Goal: Task Accomplishment & Management: Use online tool/utility

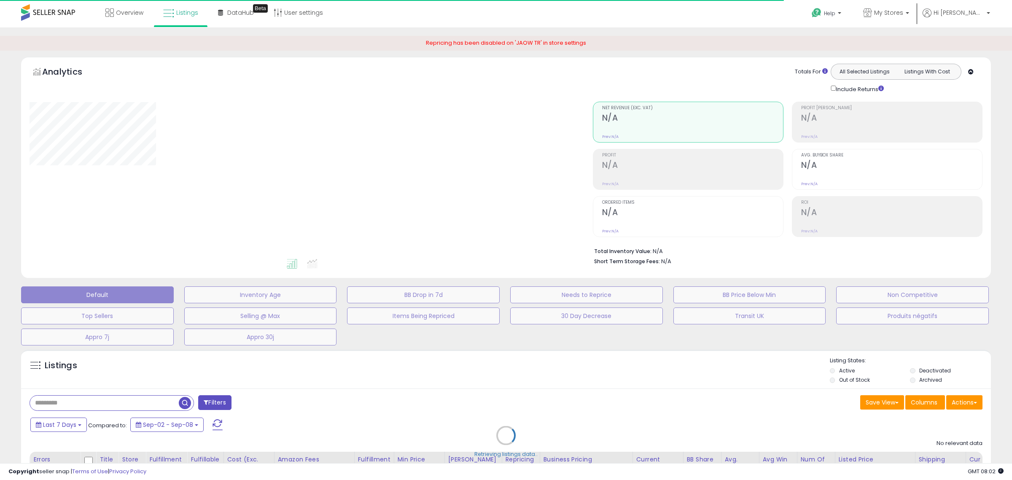
click at [84, 400] on div "Retrieving listings data.." at bounding box center [506, 441] width 982 height 192
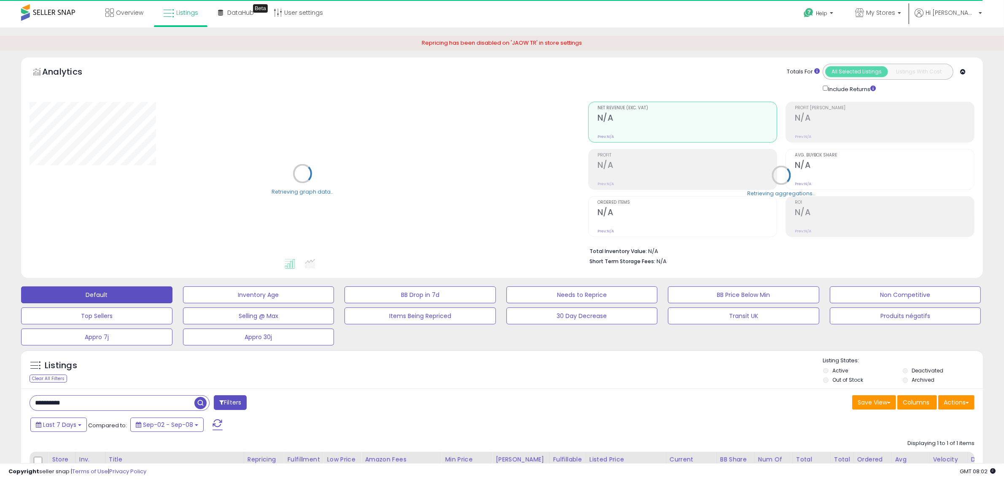
click at [81, 403] on input "**********" at bounding box center [112, 402] width 164 height 15
click at [81, 403] on input "**********" at bounding box center [150, 402] width 241 height 15
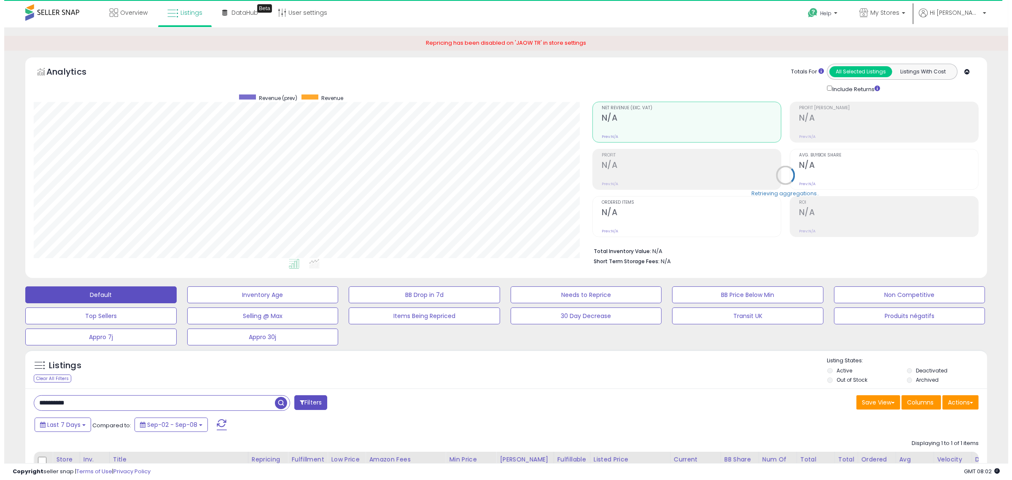
scroll to position [173, 559]
paste input "**"
type input "**********"
click at [271, 400] on span "button" at bounding box center [277, 403] width 12 height 12
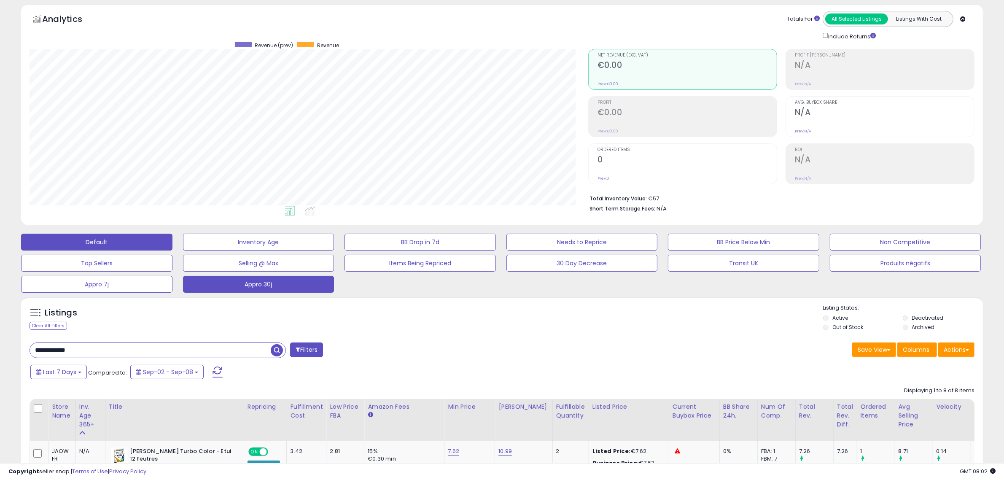
click at [261, 285] on button "Appro 30j" at bounding box center [258, 284] width 151 height 17
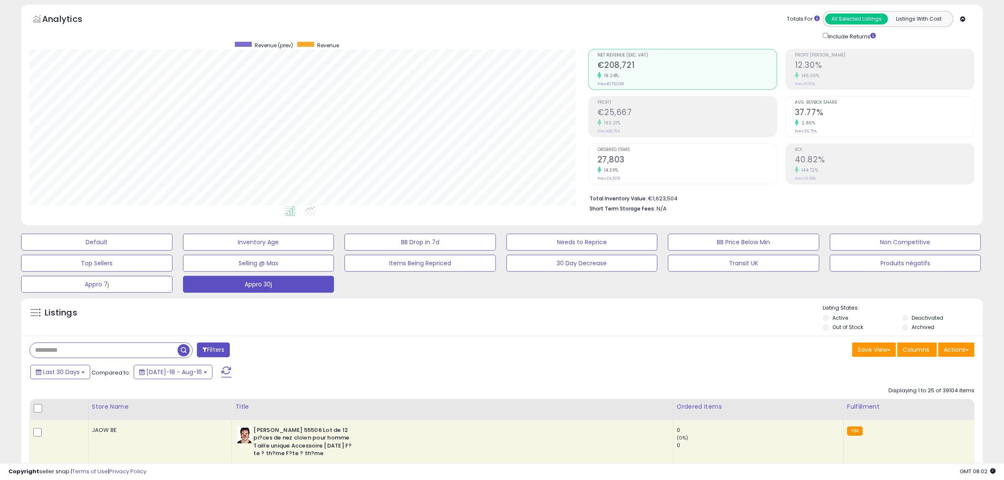
click at [96, 348] on input "text" at bounding box center [104, 350] width 148 height 15
paste input "**********"
type input "**********"
click at [276, 350] on span "button" at bounding box center [277, 350] width 12 height 12
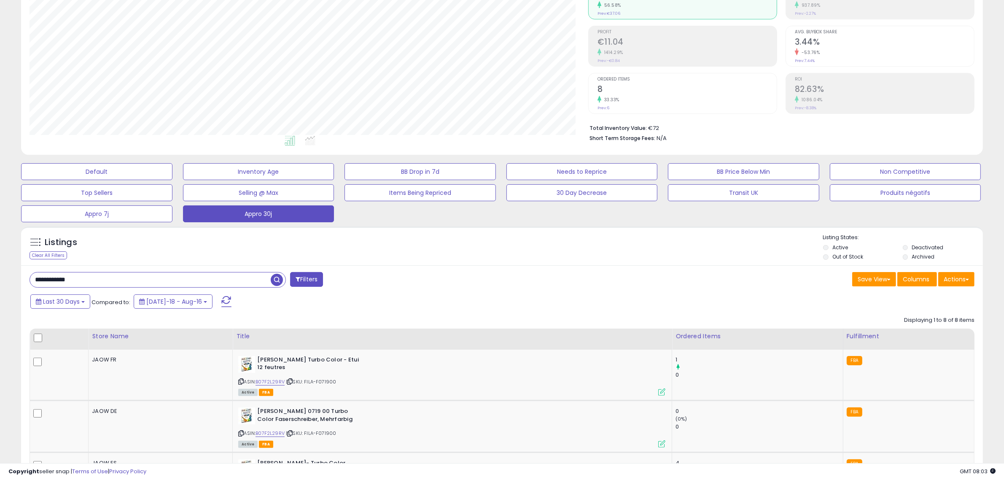
scroll to position [211, 0]
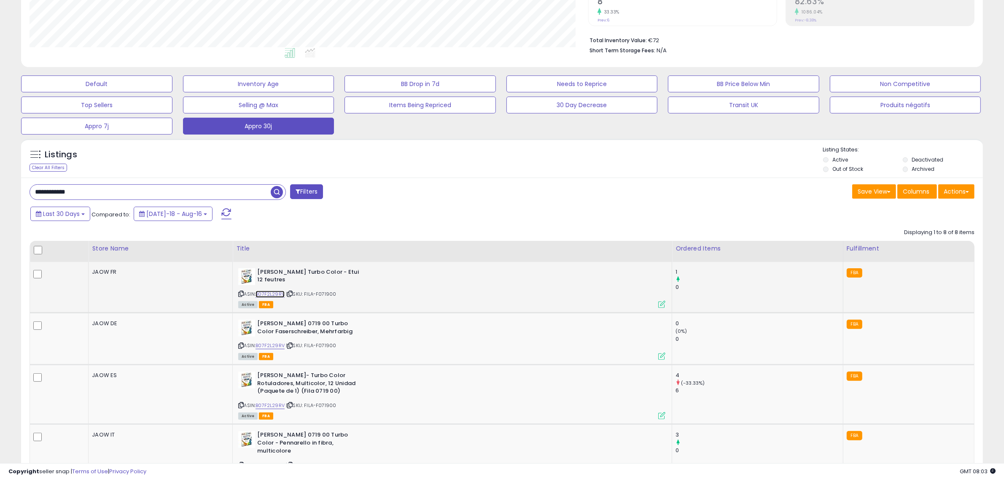
click at [275, 292] on link "B07F2L29RV" at bounding box center [270, 294] width 29 height 7
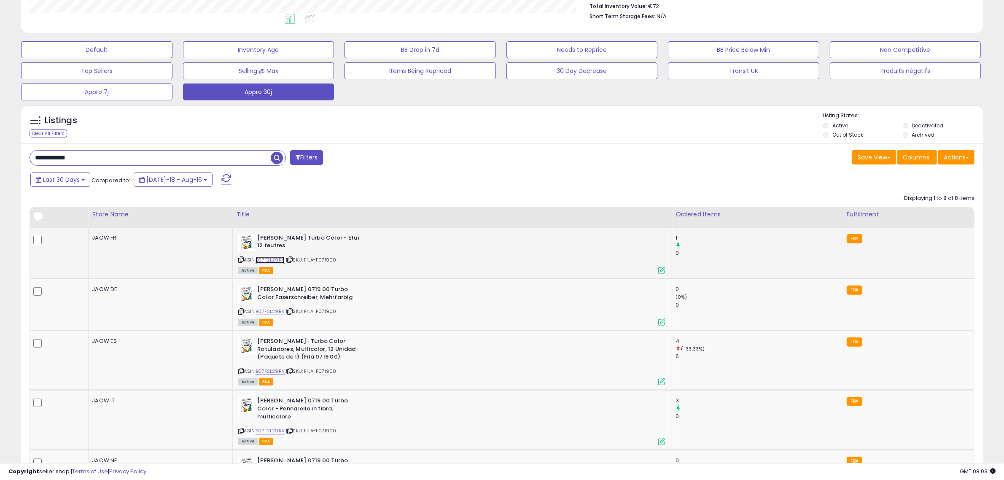
scroll to position [264, 0]
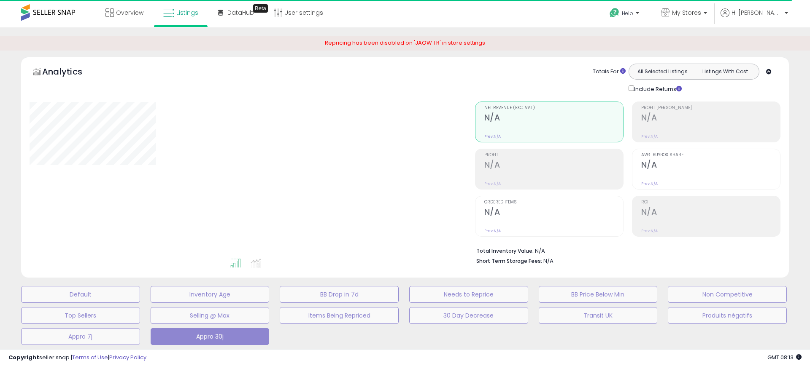
type input "**********"
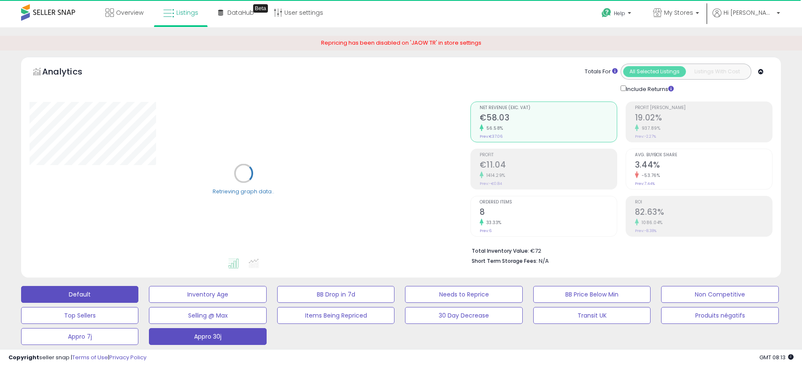
click at [117, 295] on button "Default" at bounding box center [79, 294] width 117 height 17
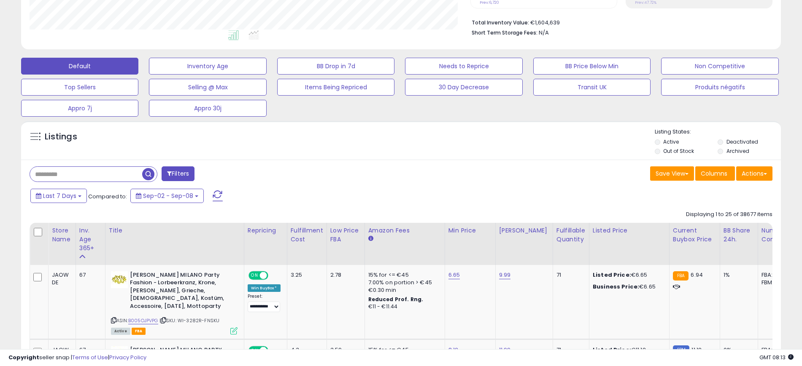
scroll to position [264, 0]
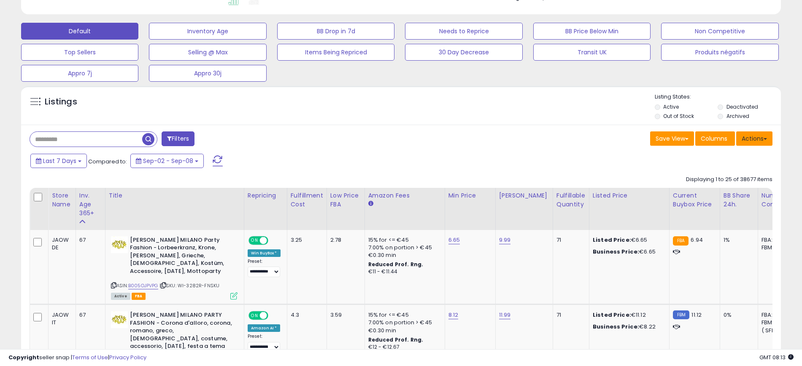
click at [752, 133] on button "Actions" at bounding box center [754, 139] width 36 height 14
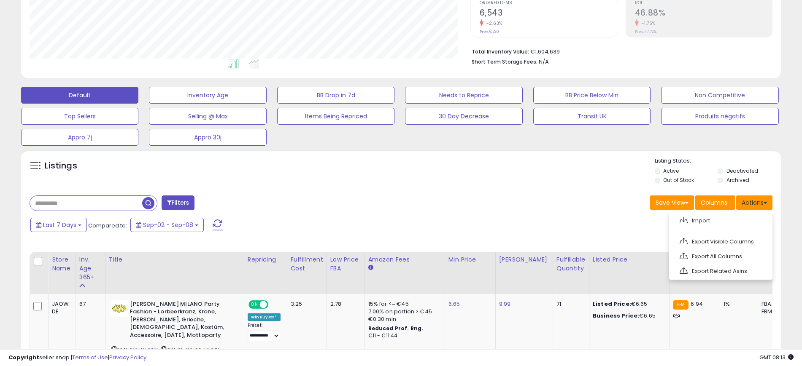
scroll to position [0, 0]
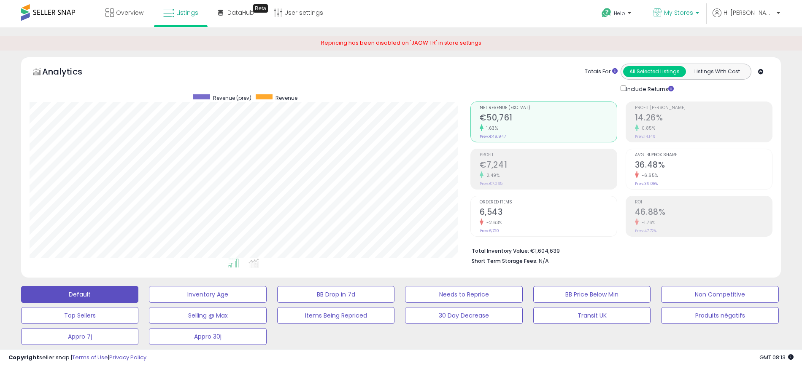
click at [681, 3] on link "My Stores" at bounding box center [675, 13] width 59 height 27
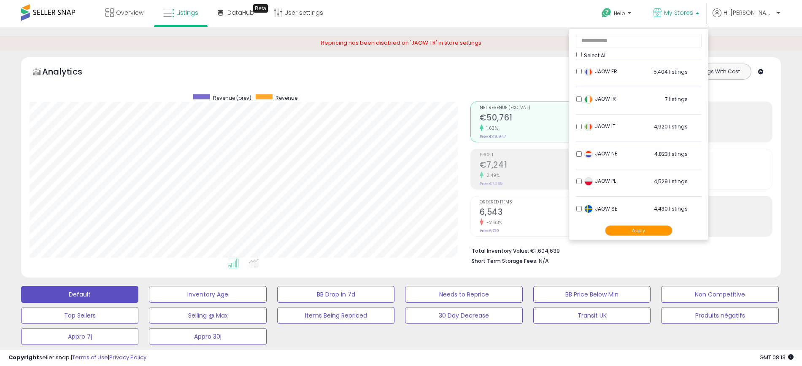
scroll to position [140, 0]
click at [592, 207] on img at bounding box center [588, 207] width 8 height 8
click at [635, 229] on button "Apply" at bounding box center [638, 231] width 67 height 11
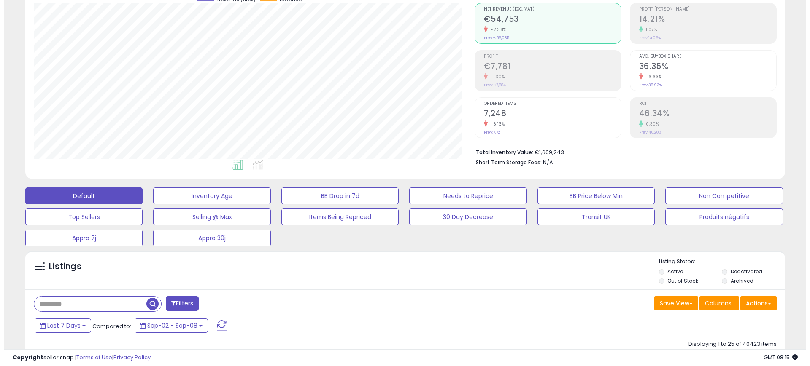
scroll to position [158, 0]
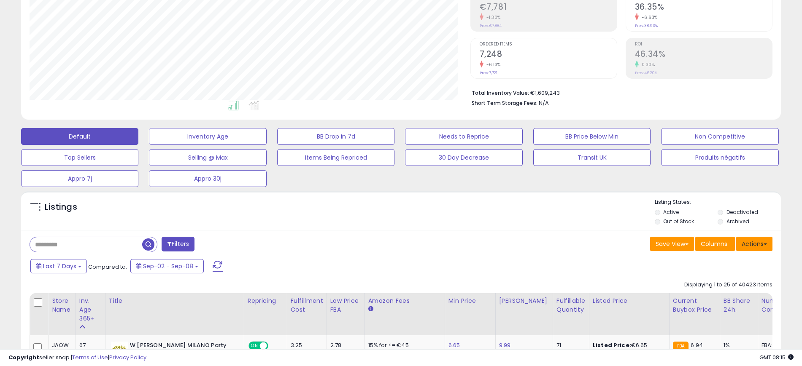
click at [764, 247] on button "Actions" at bounding box center [754, 244] width 36 height 14
click at [740, 297] on link "Export All Columns" at bounding box center [719, 297] width 92 height 13
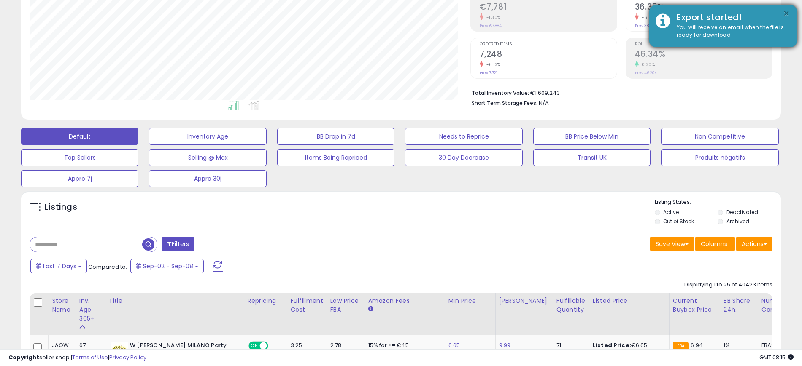
click at [788, 13] on button "×" at bounding box center [786, 13] width 7 height 11
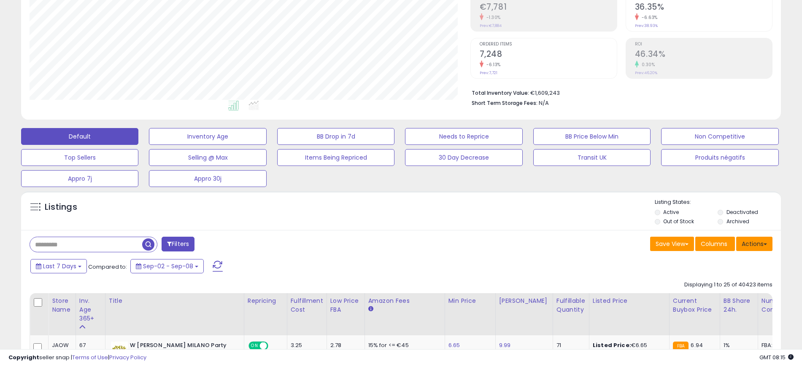
click at [751, 245] on button "Actions" at bounding box center [754, 244] width 36 height 14
click at [742, 291] on link "Export All Columns" at bounding box center [719, 297] width 92 height 13
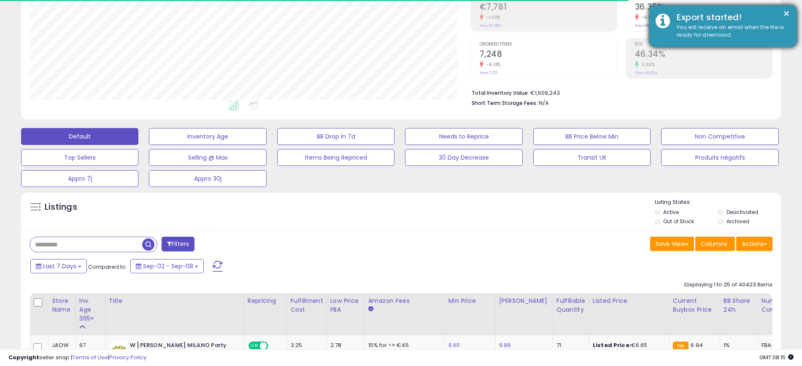
click at [789, 14] on div "Export started!" at bounding box center [730, 17] width 120 height 12
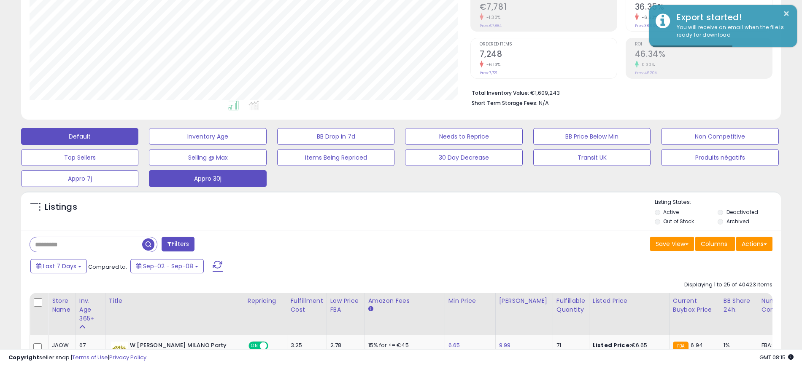
click at [198, 175] on button "Appro 30j" at bounding box center [207, 178] width 117 height 17
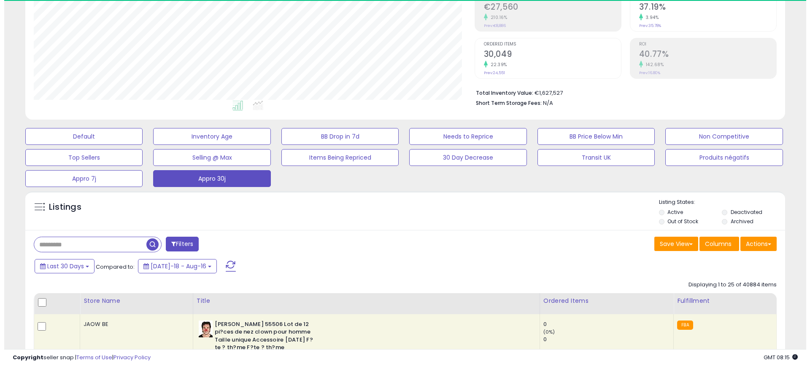
scroll to position [173, 441]
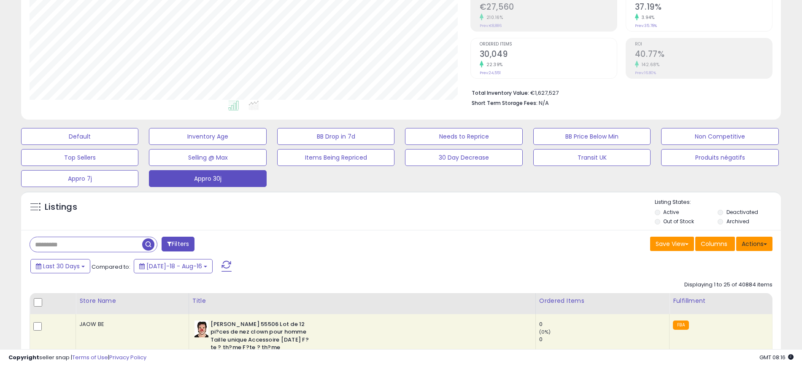
click at [769, 249] on button "Actions" at bounding box center [754, 244] width 36 height 14
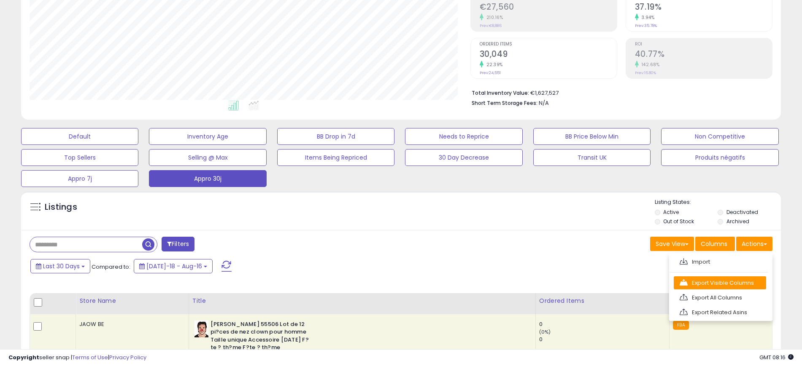
click at [747, 286] on link "Export Visible Columns" at bounding box center [719, 283] width 92 height 13
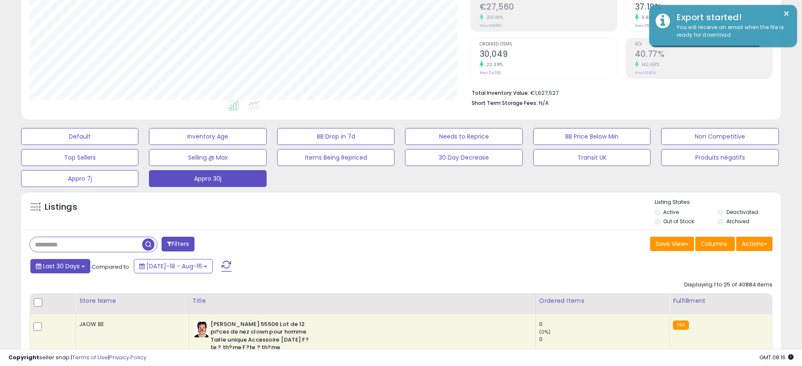
click at [79, 270] on span "Last 30 Days" at bounding box center [61, 266] width 37 height 8
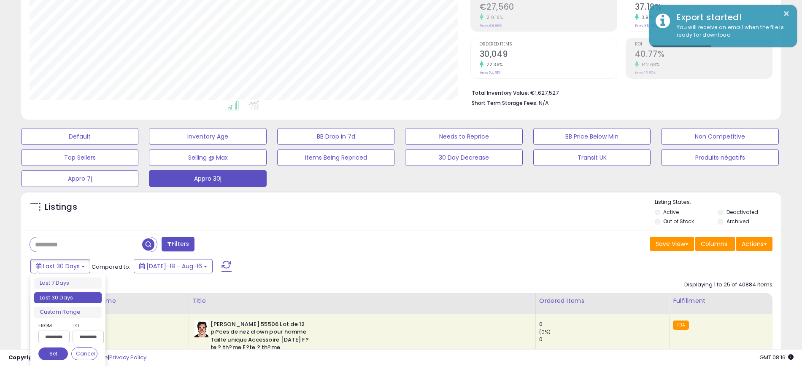
click at [67, 335] on input "**********" at bounding box center [53, 337] width 31 height 13
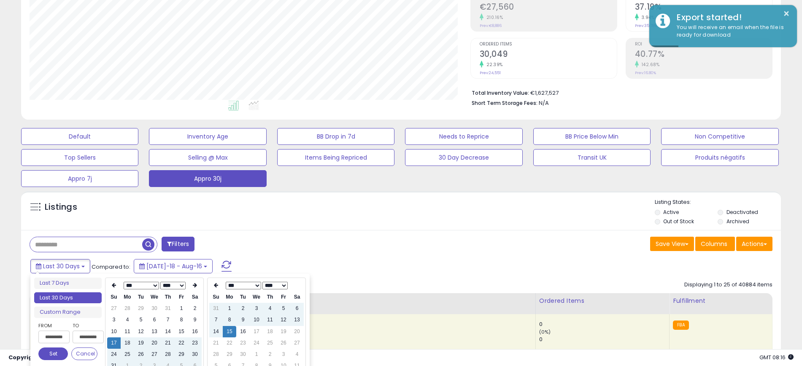
click at [153, 286] on select "*** *** *** *** *** *** *** *** ***" at bounding box center [141, 286] width 35 height 8
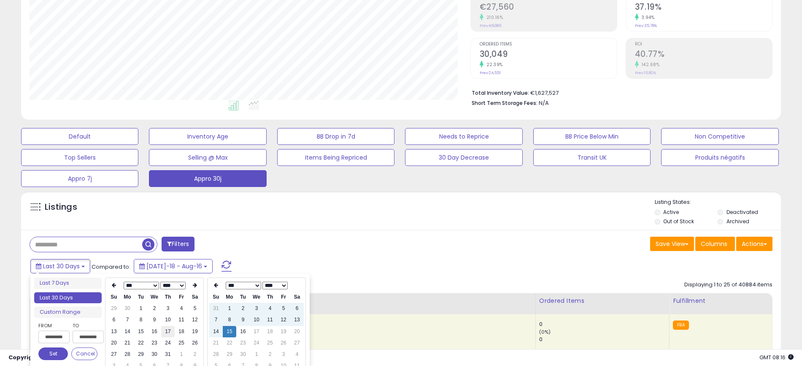
click at [172, 331] on td "17" at bounding box center [167, 331] width 13 height 11
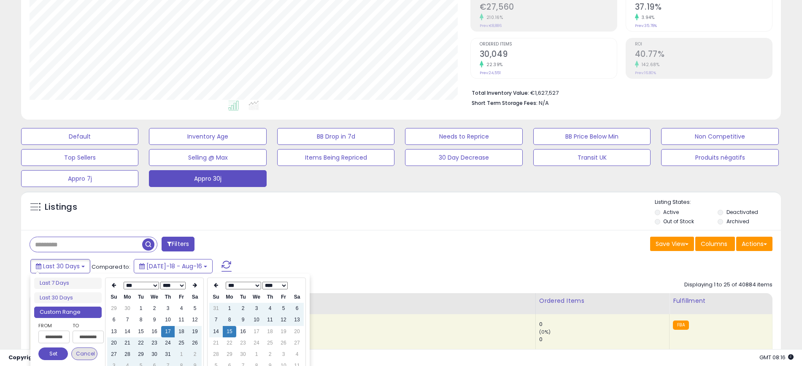
type input "**********"
click at [57, 352] on button "Set" at bounding box center [53, 354] width 30 height 13
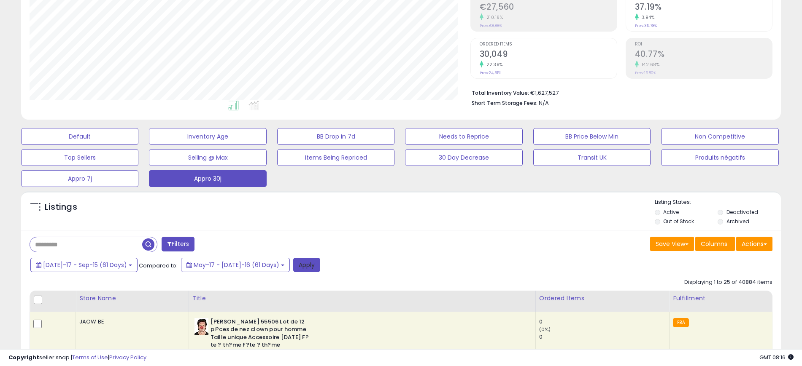
click at [293, 266] on button "Apply" at bounding box center [306, 265] width 27 height 14
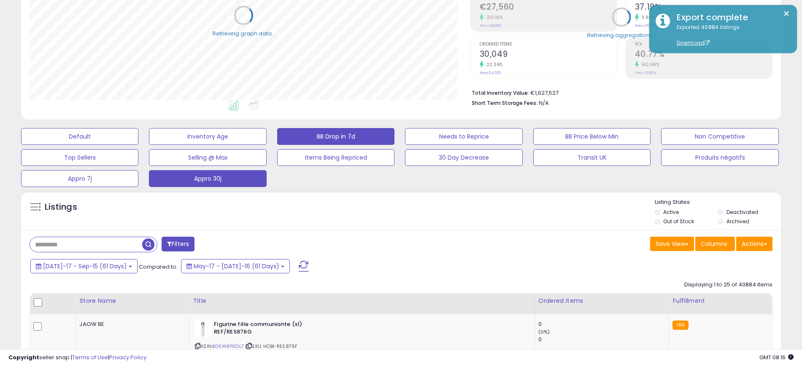
scroll to position [421461, 421193]
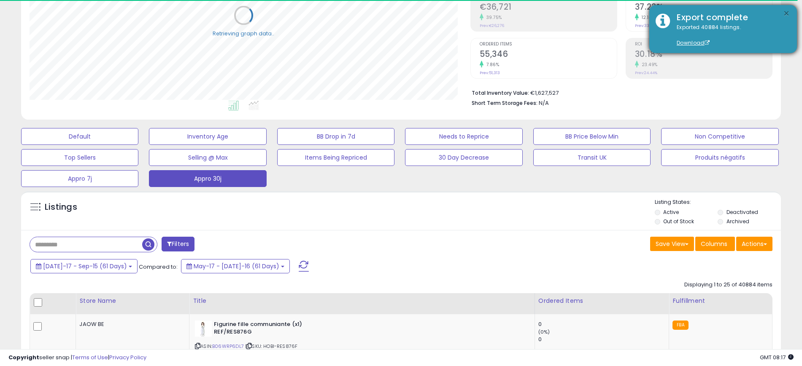
click at [786, 13] on button "×" at bounding box center [786, 13] width 7 height 11
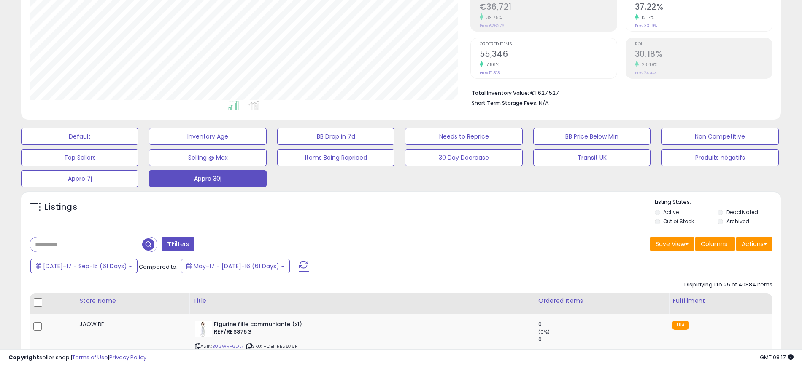
scroll to position [173, 441]
click at [759, 243] on button "Actions" at bounding box center [754, 244] width 36 height 14
click at [745, 285] on link "Export Visible Columns" at bounding box center [719, 283] width 92 height 13
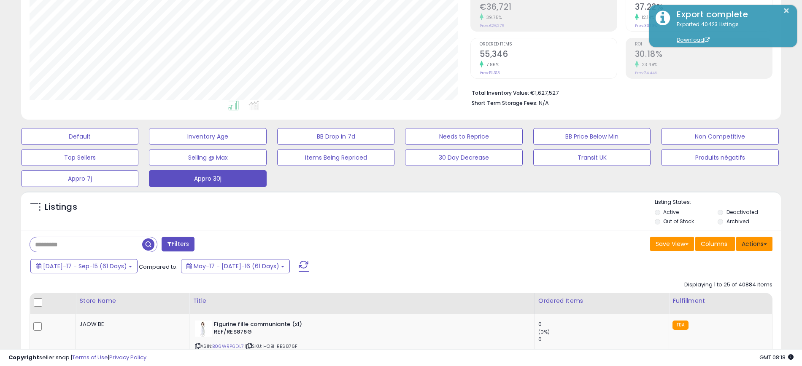
click at [755, 243] on button "Actions" at bounding box center [754, 244] width 36 height 14
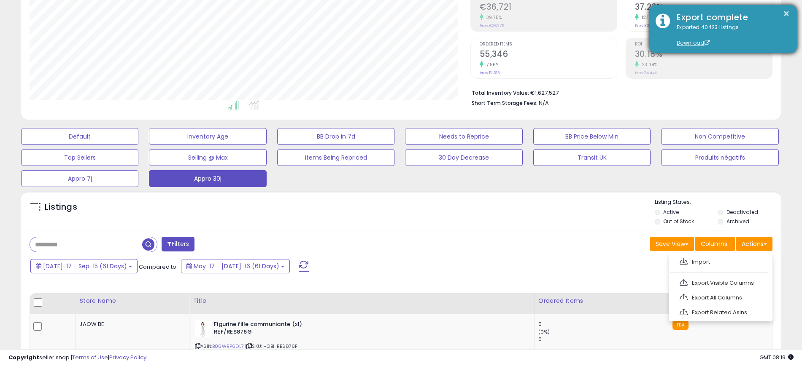
click at [782, 12] on div "Export complete" at bounding box center [730, 17] width 120 height 12
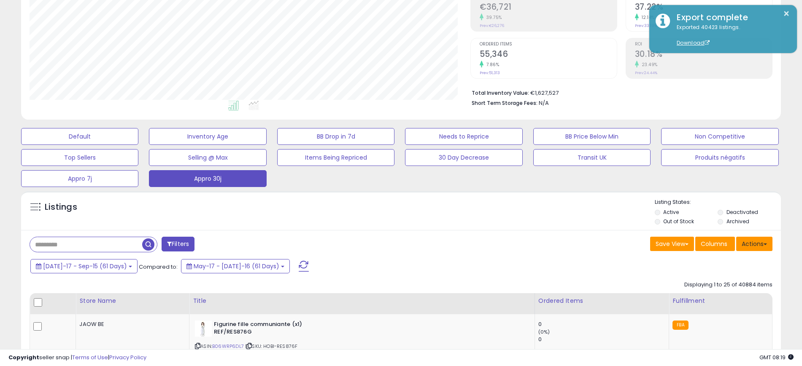
click at [764, 240] on button "Actions" at bounding box center [754, 244] width 36 height 14
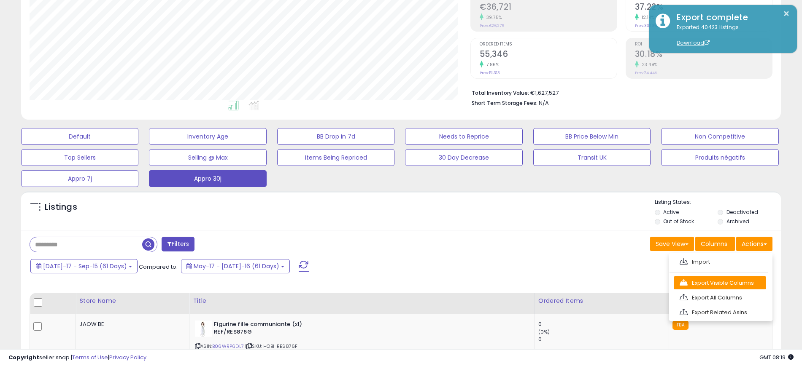
click at [748, 288] on link "Export Visible Columns" at bounding box center [719, 283] width 92 height 13
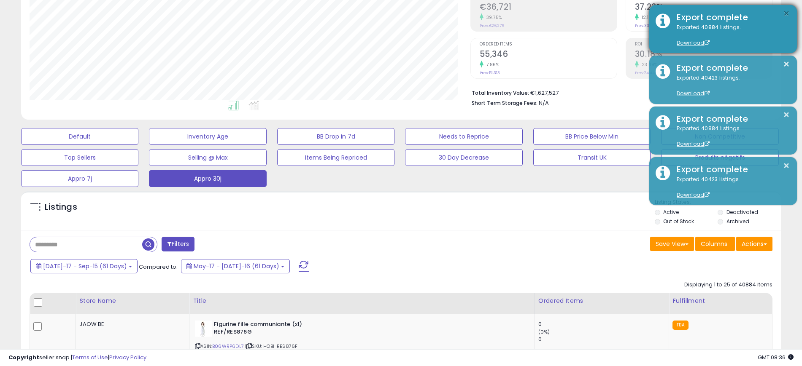
drag, startPoint x: 786, startPoint y: 16, endPoint x: 786, endPoint y: 33, distance: 16.9
click at [787, 16] on button "×" at bounding box center [786, 13] width 7 height 11
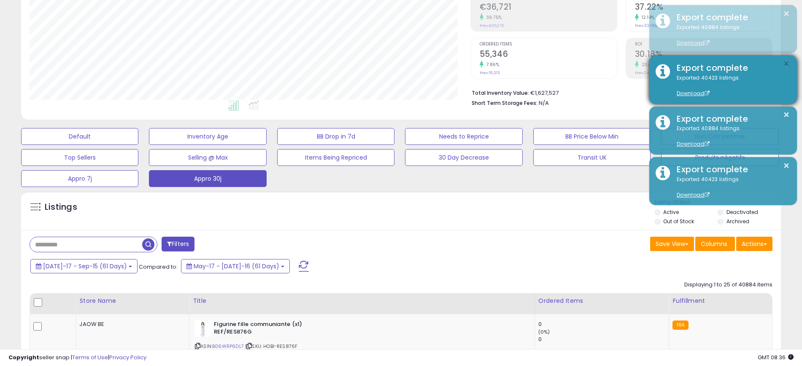
click at [788, 63] on button "×" at bounding box center [786, 64] width 7 height 11
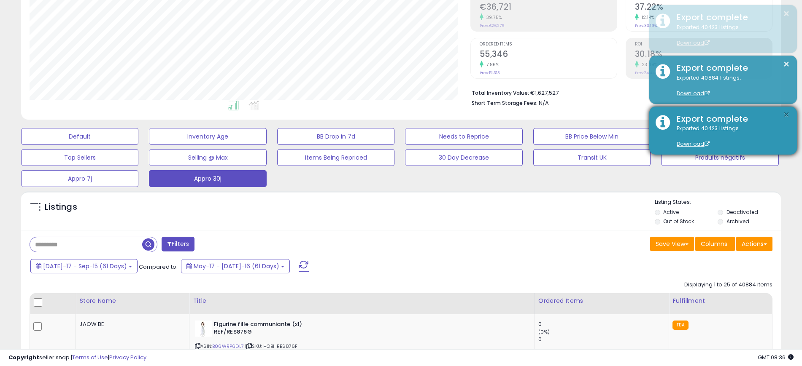
click at [786, 114] on button "×" at bounding box center [786, 115] width 7 height 11
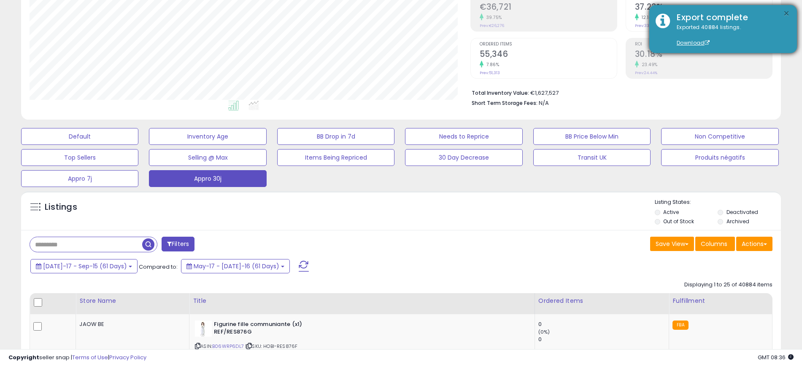
click at [785, 13] on button "×" at bounding box center [786, 13] width 7 height 11
